Goal: Task Accomplishment & Management: Manage account settings

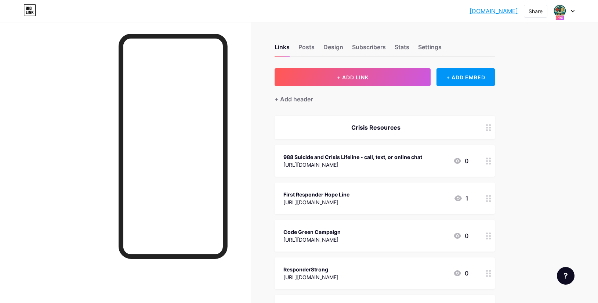
scroll to position [1440, 0]
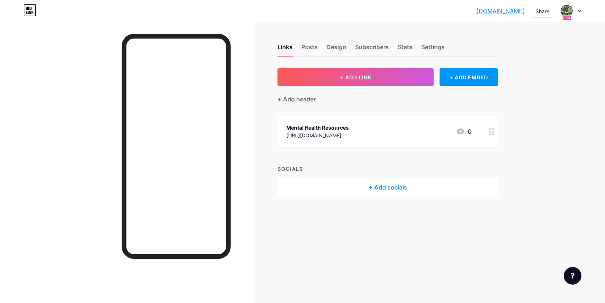
click at [579, 11] on icon at bounding box center [579, 11] width 3 height 2
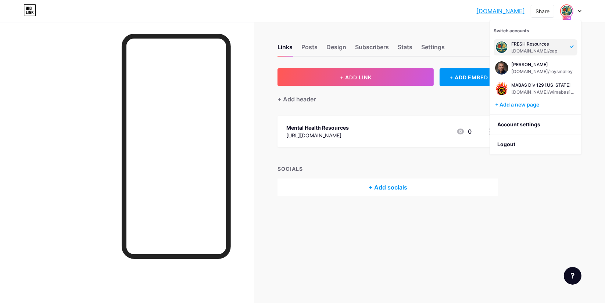
click at [591, 72] on div "[DOMAIN_NAME] [DOMAIN_NAME] Share Switch accounts FRESH Resources [DOMAIN_NAME]…" at bounding box center [302, 151] width 605 height 303
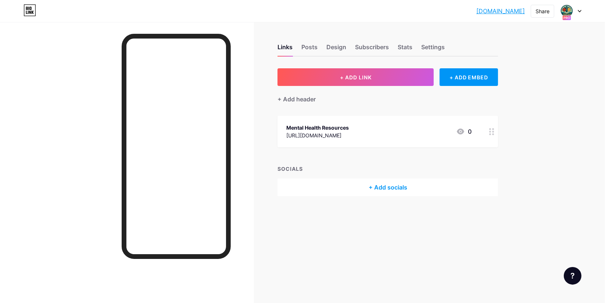
click at [579, 8] on div at bounding box center [570, 10] width 21 height 13
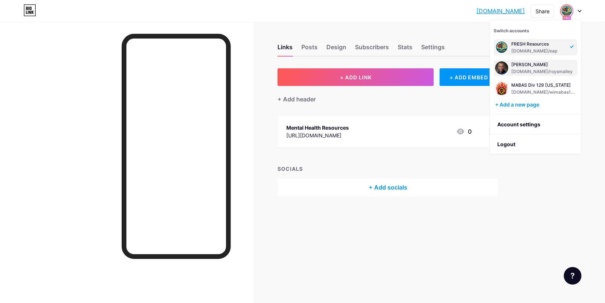
click at [534, 68] on div "[PERSON_NAME] [DOMAIN_NAME]/roysmalley" at bounding box center [541, 67] width 61 height 13
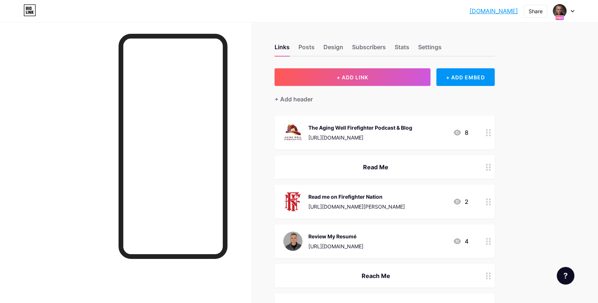
click at [573, 11] on icon at bounding box center [573, 11] width 4 height 3
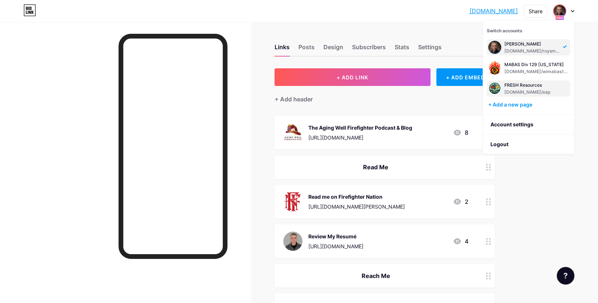
click at [524, 87] on div "FRESH Resources" at bounding box center [532, 85] width 54 height 6
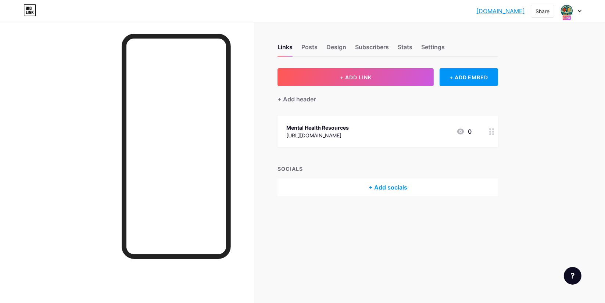
click at [349, 133] on div "[URL][DOMAIN_NAME]" at bounding box center [317, 136] width 62 height 8
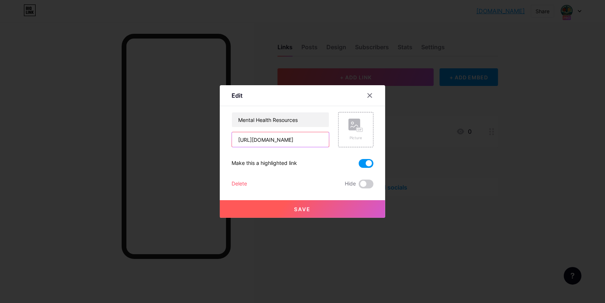
click at [304, 137] on input "[URL][DOMAIN_NAME]" at bounding box center [280, 139] width 97 height 15
type input "https://www.agingwellfirefighter.com/p/mentalhealth"
click at [306, 212] on button "Save" at bounding box center [302, 209] width 165 height 18
